Goal: Task Accomplishment & Management: Use online tool/utility

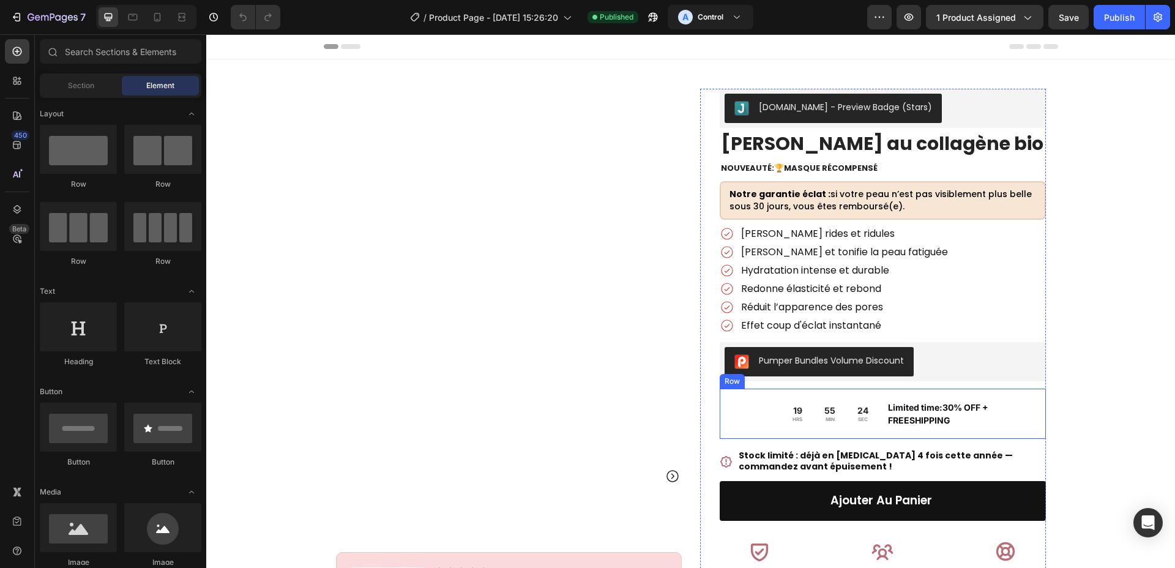
scroll to position [323, 0]
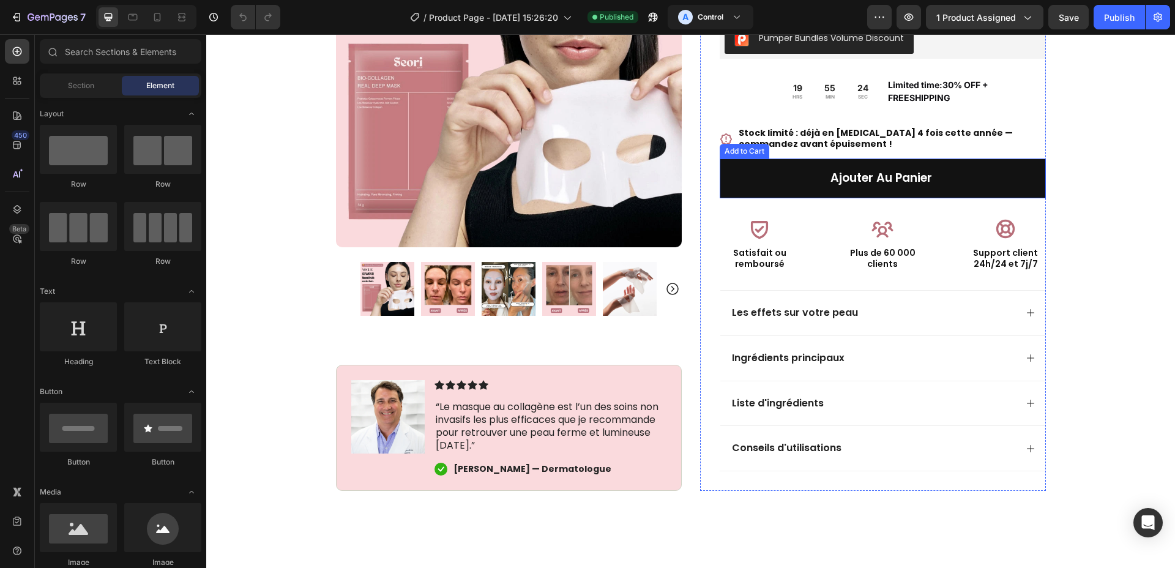
click at [876, 194] on button "Ajouter au panier" at bounding box center [883, 178] width 326 height 40
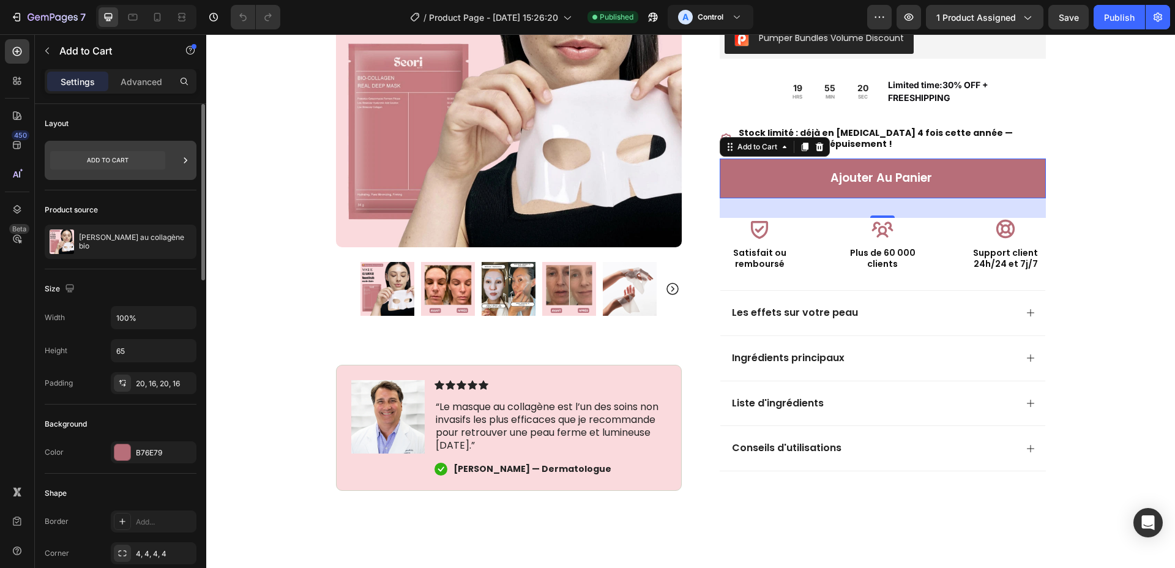
click at [132, 164] on icon at bounding box center [107, 160] width 115 height 18
click at [140, 280] on div "Size" at bounding box center [121, 289] width 152 height 20
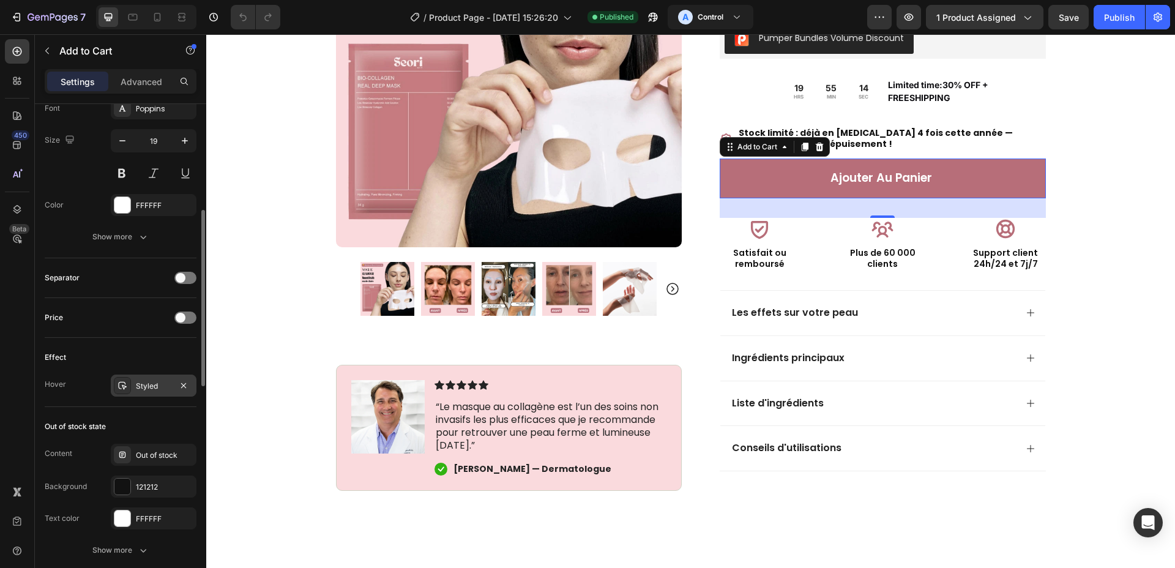
scroll to position [740, 0]
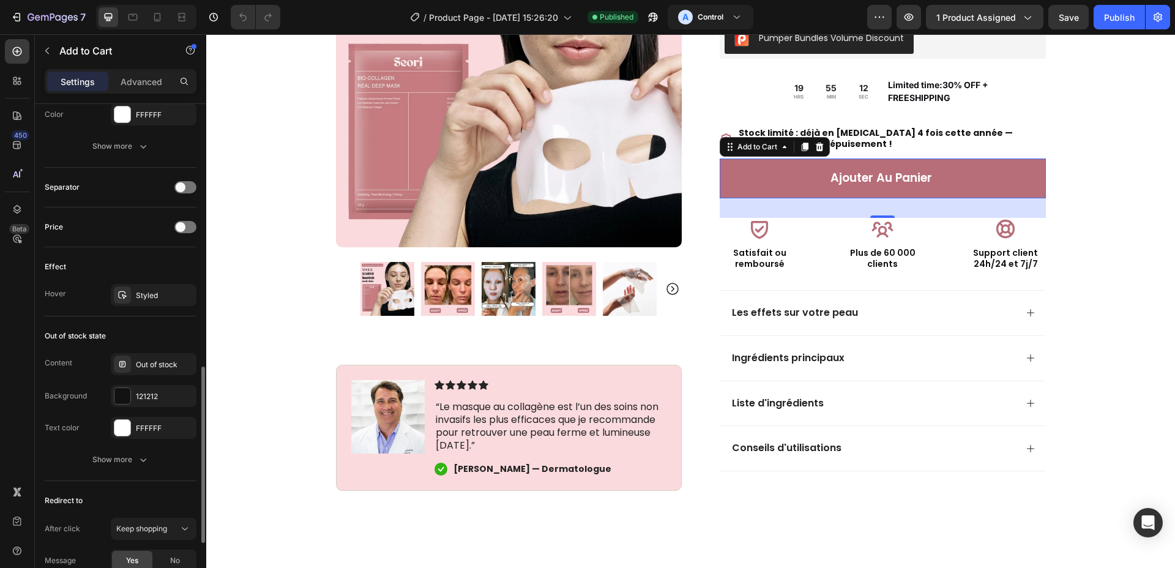
click at [166, 326] on div "Out of stock state" at bounding box center [121, 336] width 152 height 20
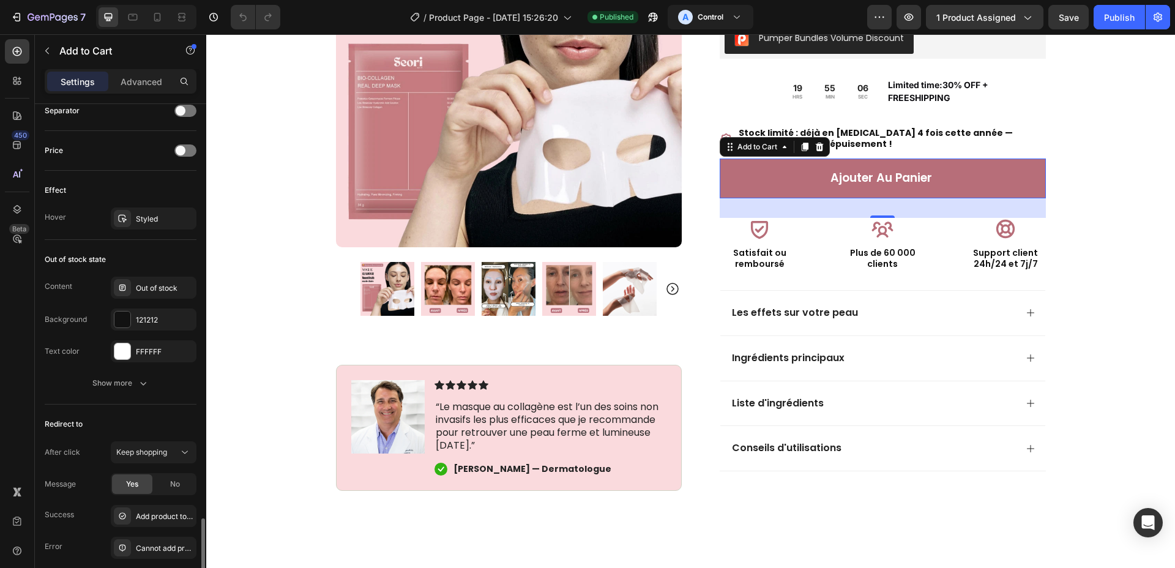
scroll to position [908, 0]
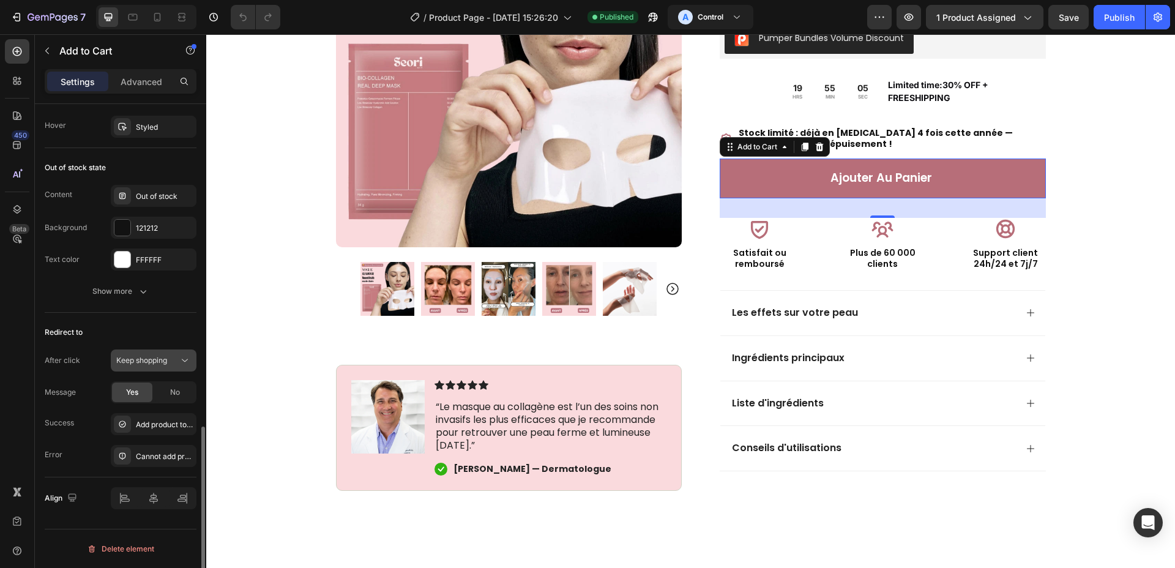
click at [146, 359] on span "Keep shopping" at bounding box center [141, 360] width 51 height 9
click at [155, 437] on p "Open cart" at bounding box center [151, 436] width 70 height 11
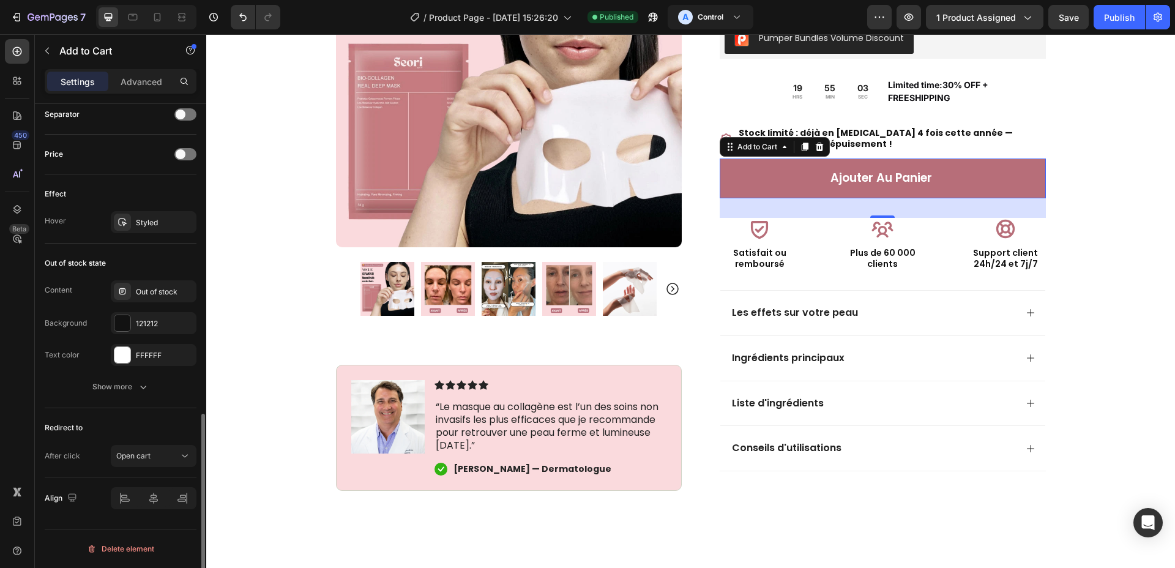
scroll to position [813, 0]
click at [139, 379] on button "Show more" at bounding box center [121, 387] width 152 height 22
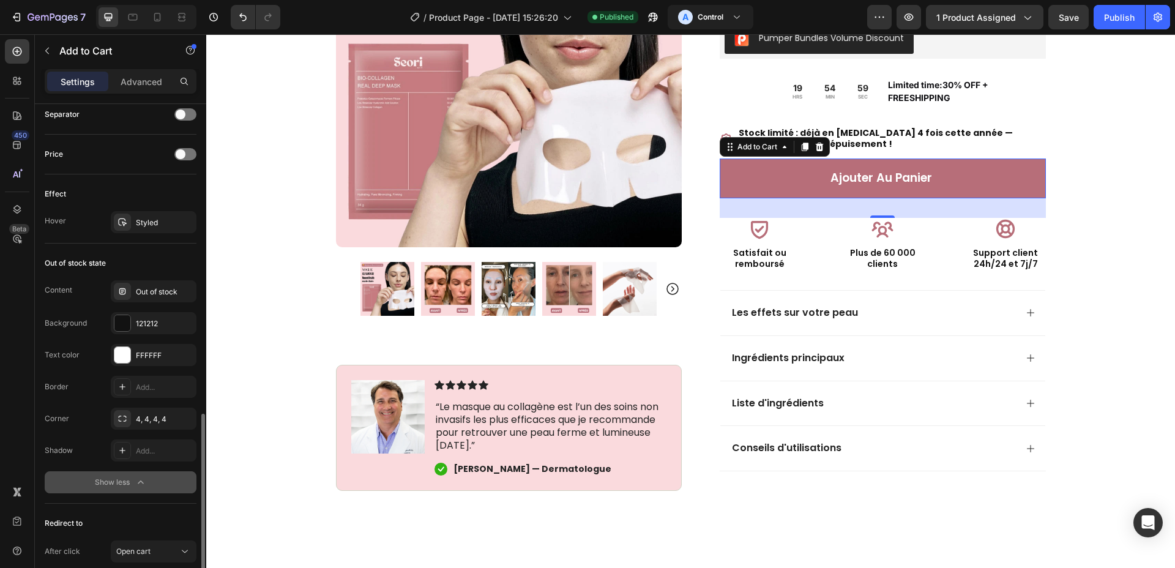
scroll to position [908, 0]
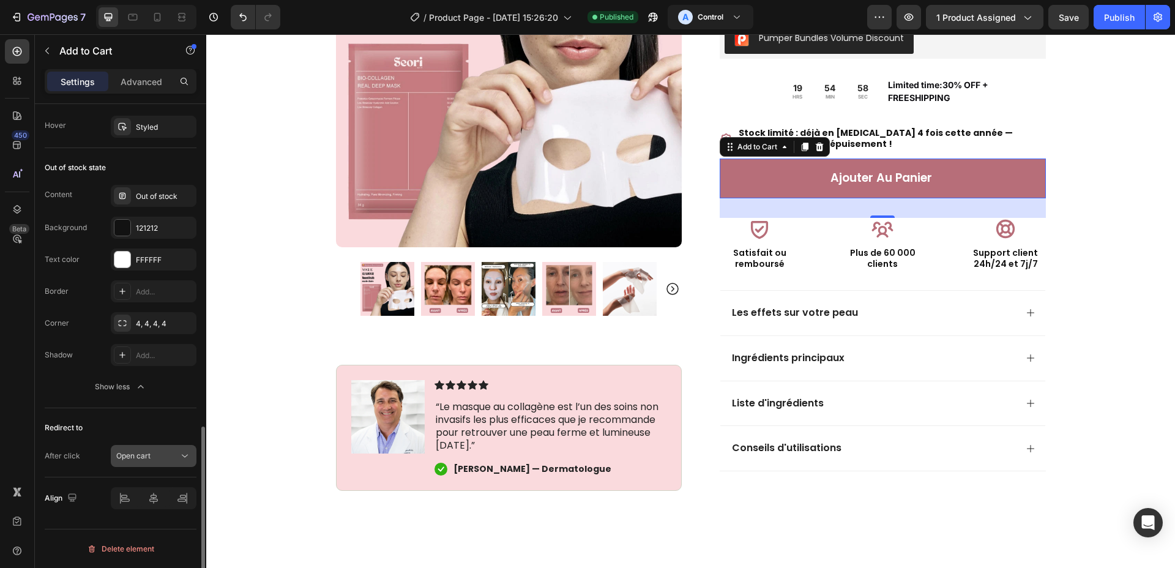
click at [145, 453] on span "Open cart" at bounding box center [133, 455] width 34 height 9
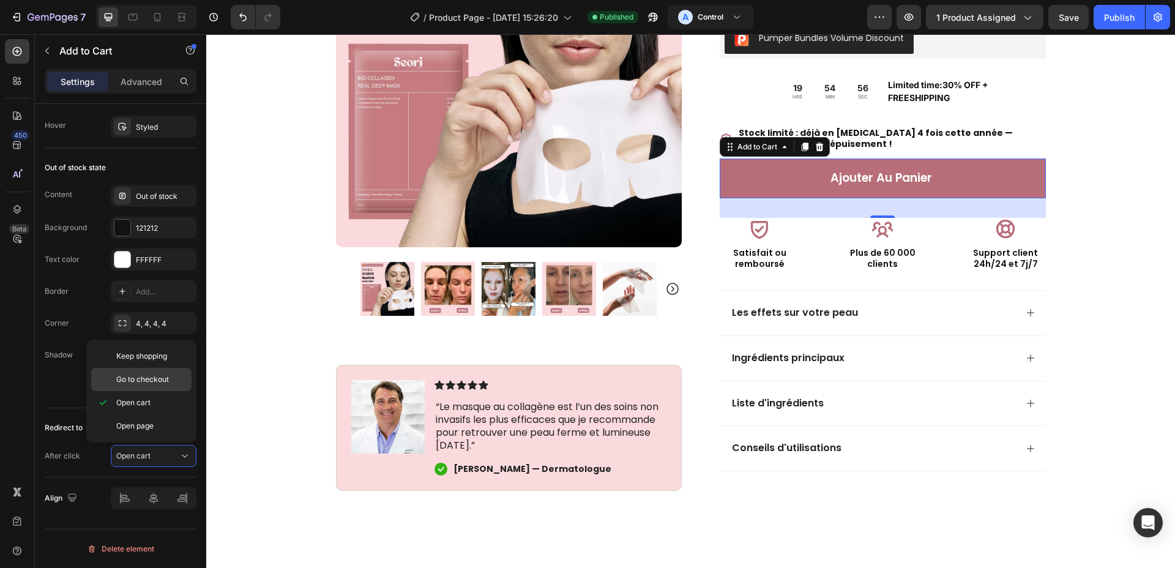
click at [158, 375] on span "Go to checkout" at bounding box center [142, 379] width 53 height 11
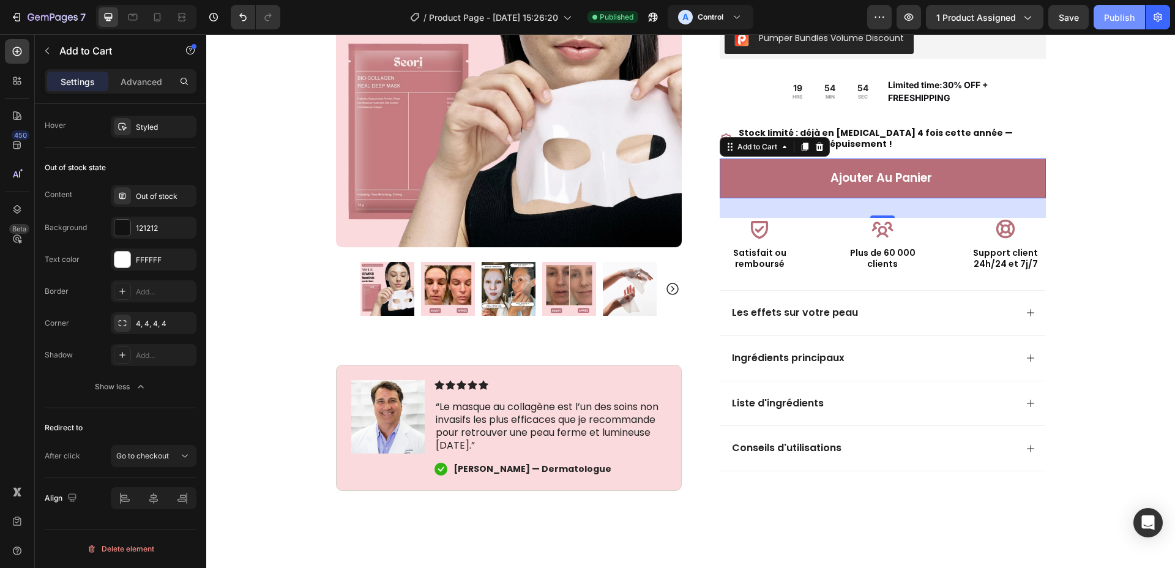
click at [1113, 18] on div "Publish" at bounding box center [1119, 17] width 31 height 13
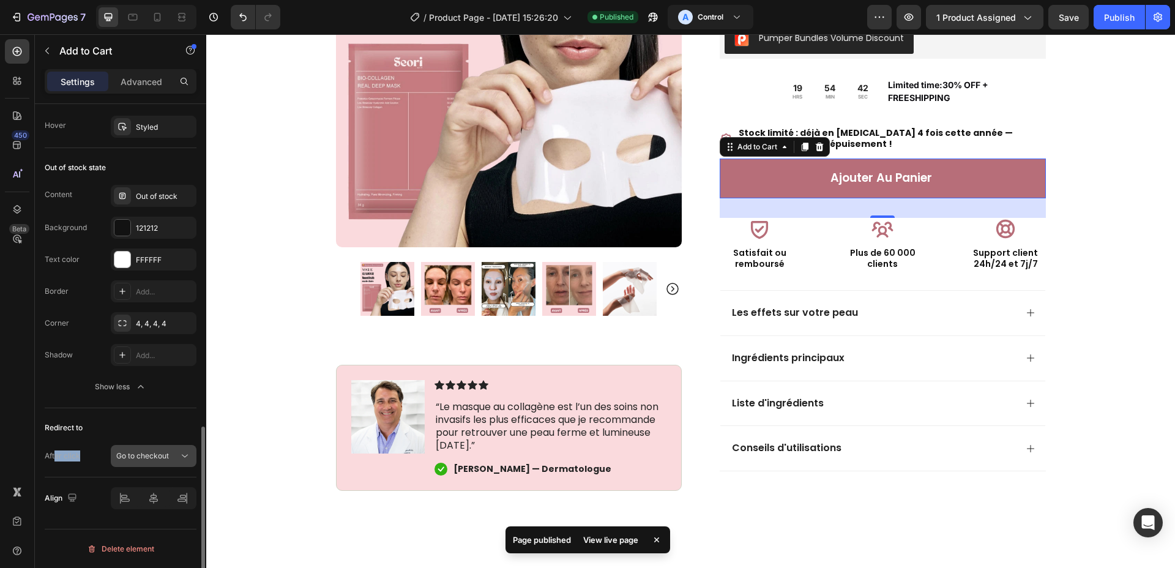
drag, startPoint x: 54, startPoint y: 455, endPoint x: 112, endPoint y: 453, distance: 58.1
click at [112, 453] on div "After click Go to checkout" at bounding box center [121, 456] width 152 height 22
click at [147, 453] on span "Go to checkout" at bounding box center [142, 455] width 53 height 9
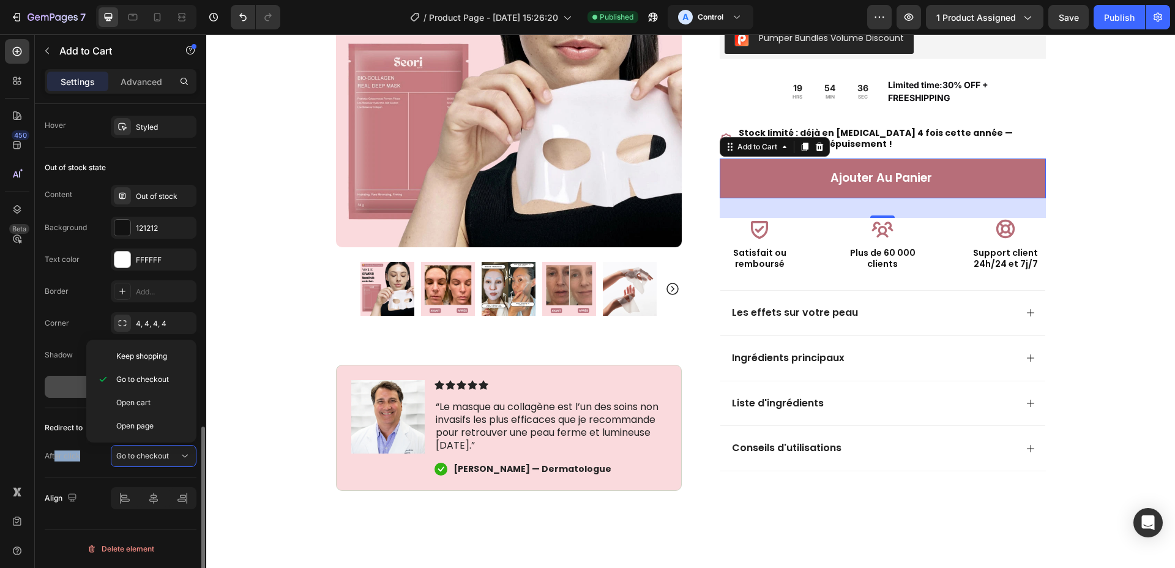
click at [73, 394] on button "Show less" at bounding box center [121, 387] width 152 height 22
